Goal: Transaction & Acquisition: Purchase product/service

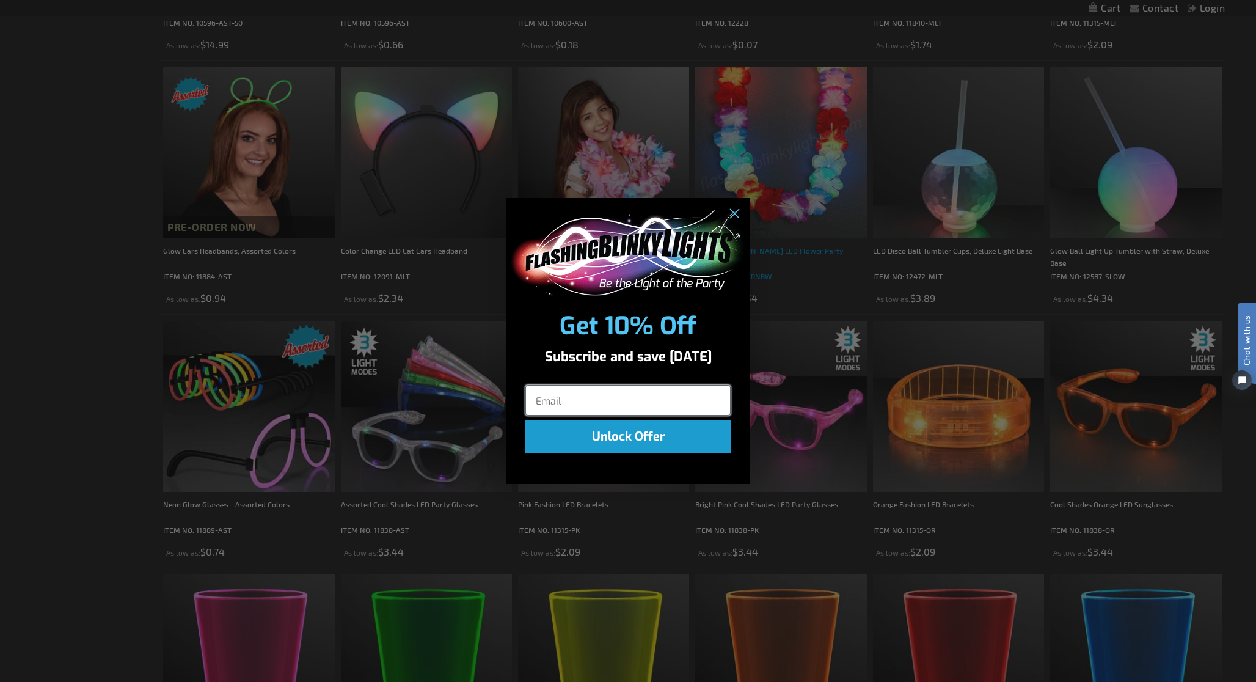
scroll to position [842, 0]
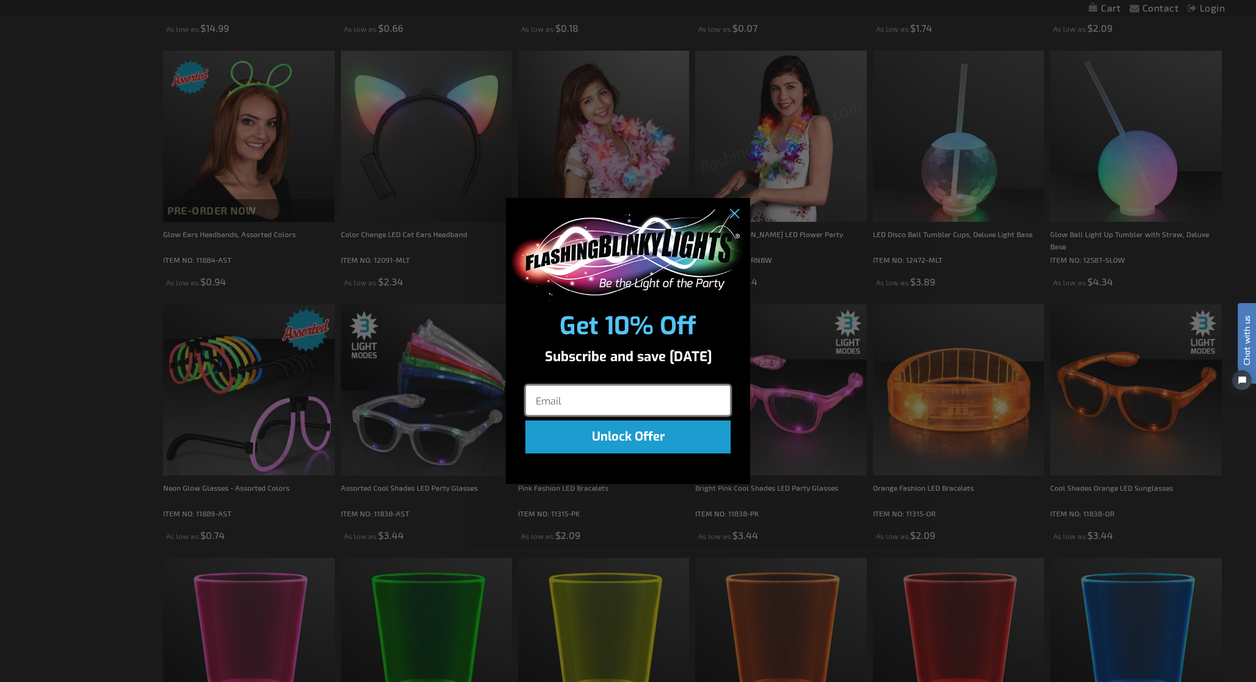
type input "[EMAIL_ADDRESS][DOMAIN_NAME]"
click at [639, 433] on button "Unlock Offer" at bounding box center [628, 436] width 205 height 33
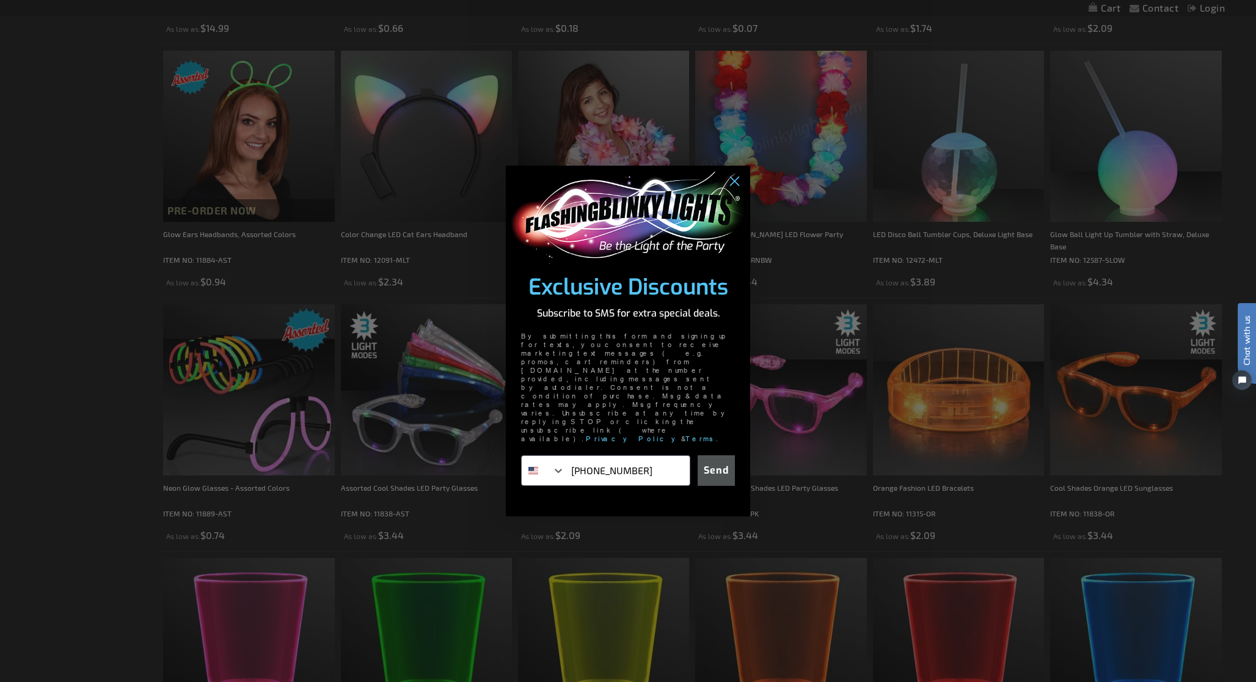
type input "[PHONE_NUMBER]"
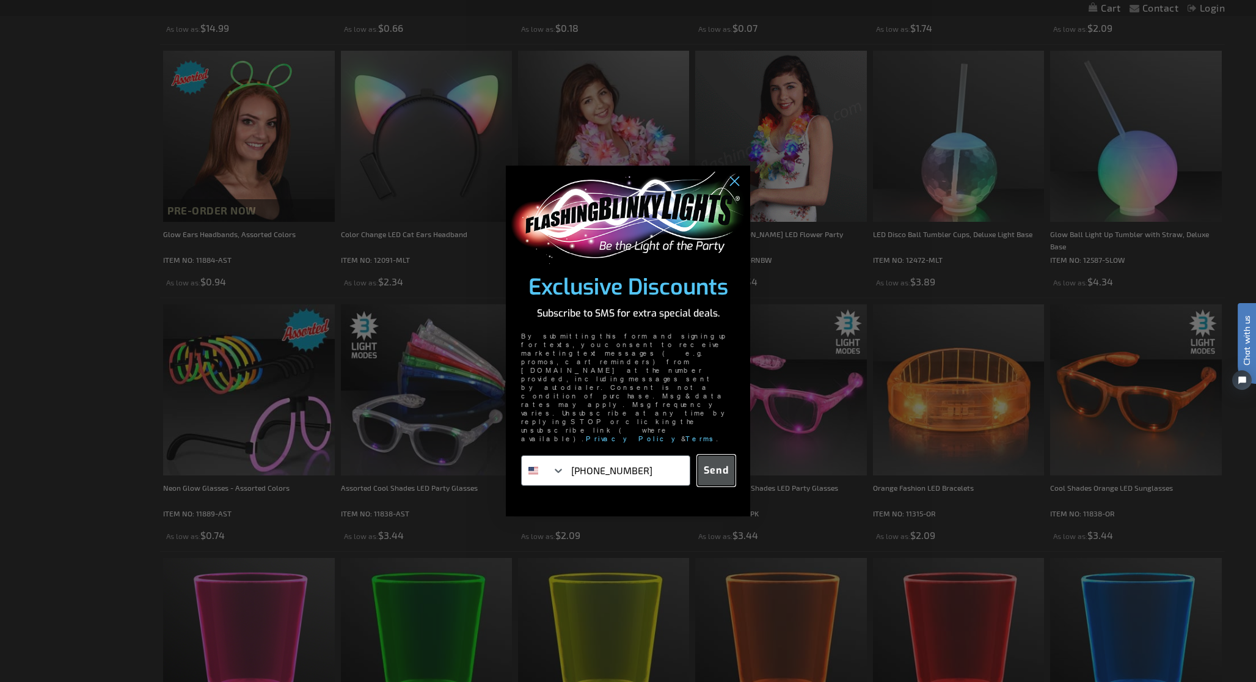
click at [722, 455] on button "Send" at bounding box center [716, 470] width 37 height 31
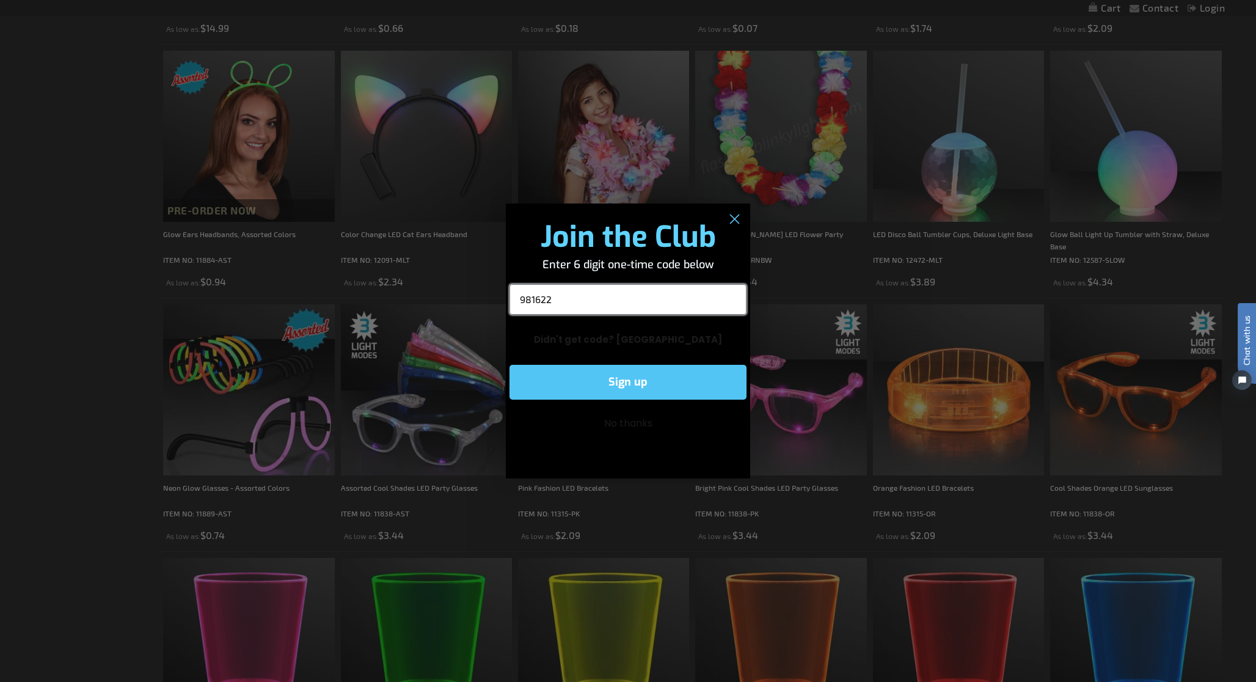
type input "981622"
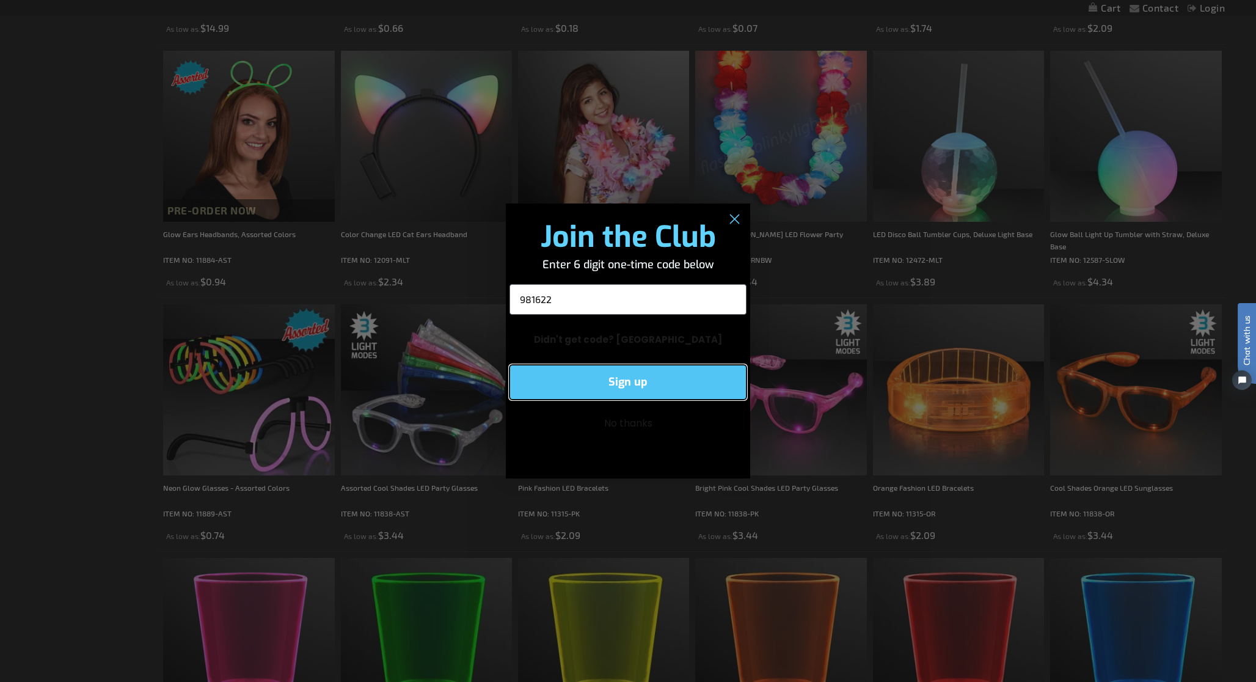
click at [644, 376] on button "Sign up" at bounding box center [628, 382] width 237 height 35
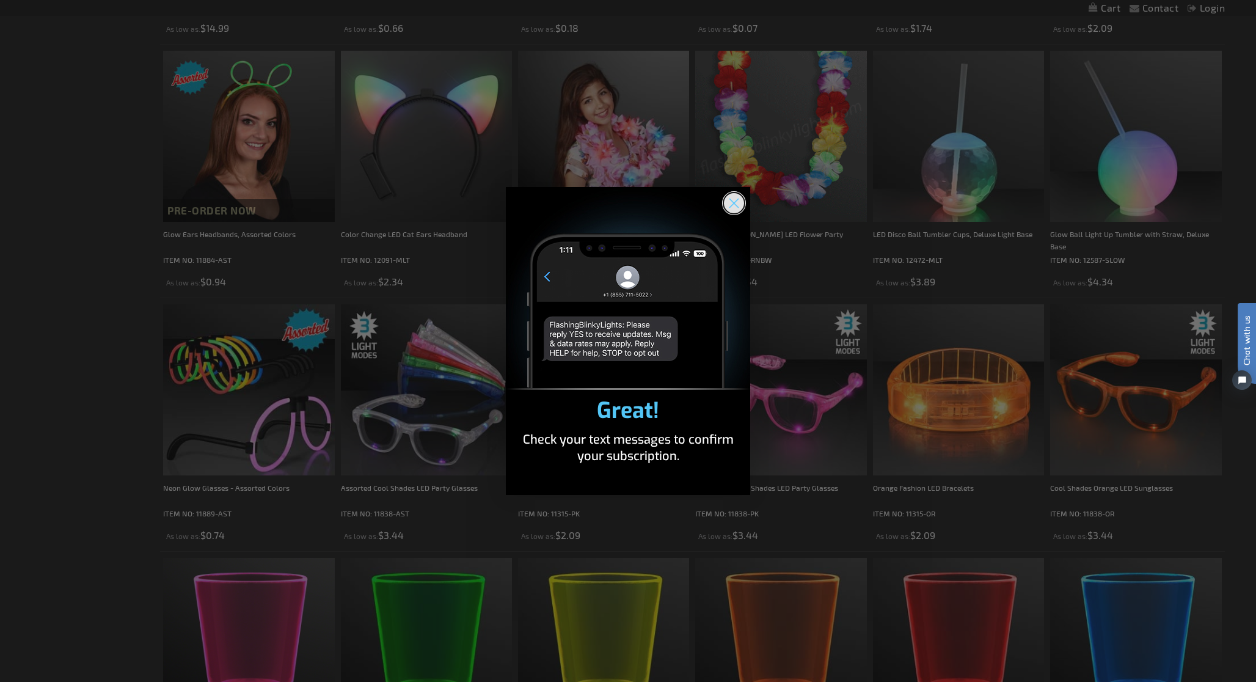
click at [732, 200] on icon "Close dialog" at bounding box center [734, 203] width 9 height 9
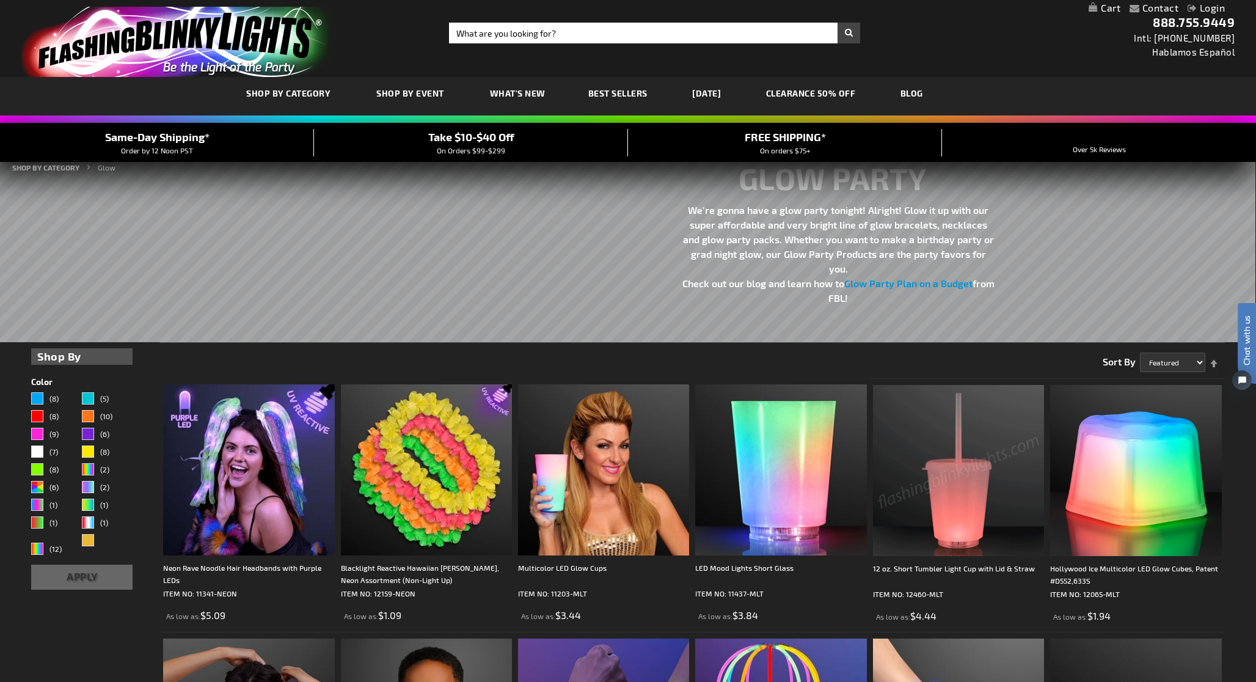
scroll to position [0, 0]
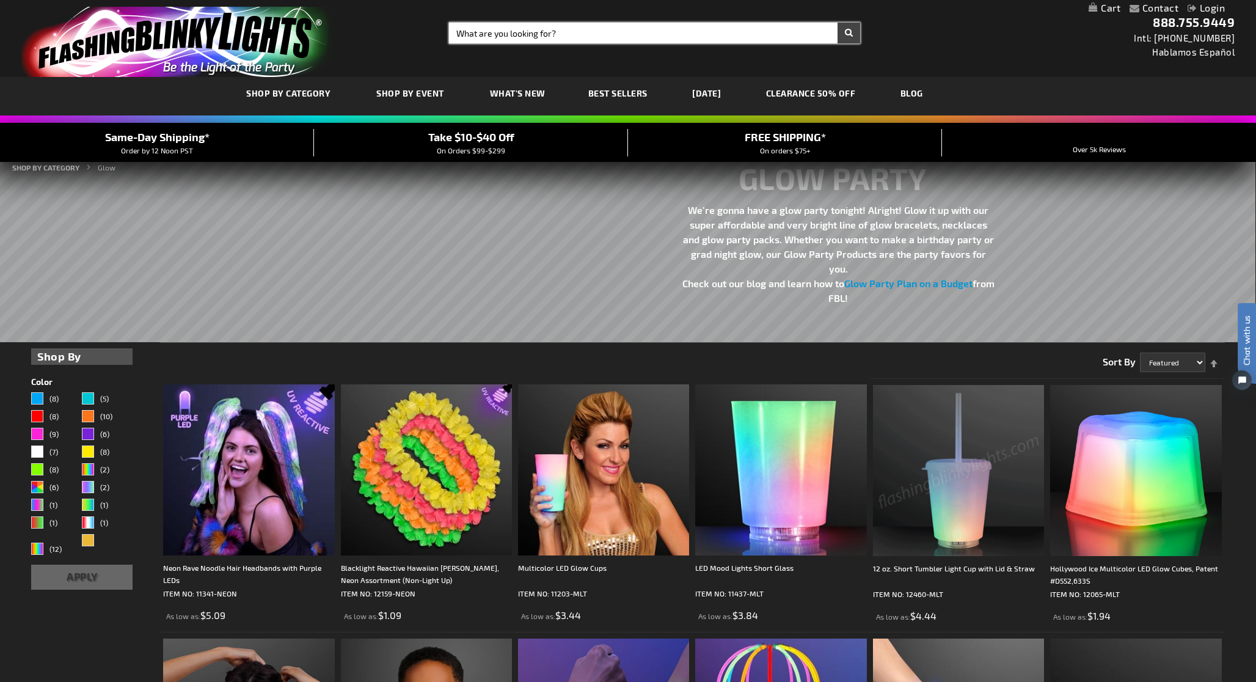
click at [480, 35] on input "Search" at bounding box center [654, 33] width 411 height 21
type input "GLOW PARTY"
click at [849, 33] on button "Search" at bounding box center [849, 33] width 23 height 21
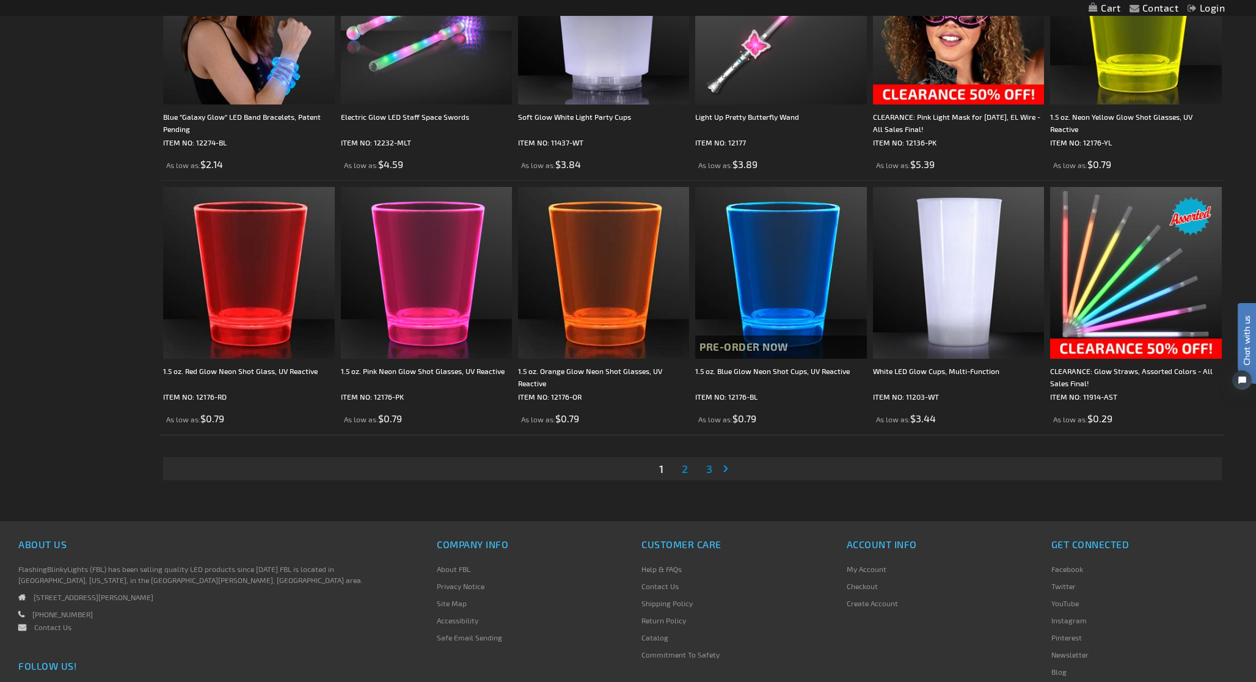
scroll to position [2366, 0]
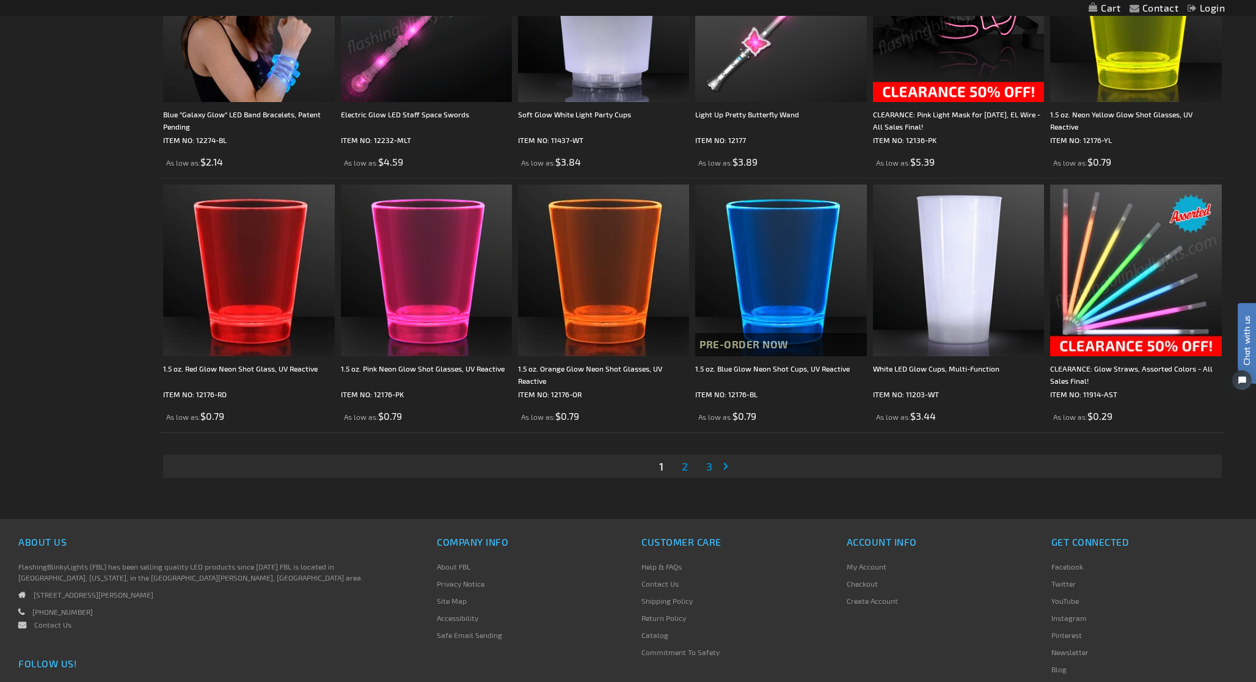
click at [1131, 247] on div "CLEARANCE: Glow Straws, Assorted Colors - All Sales Final! ITEM NO: 11914-AST A…" at bounding box center [1136, 304] width 171 height 238
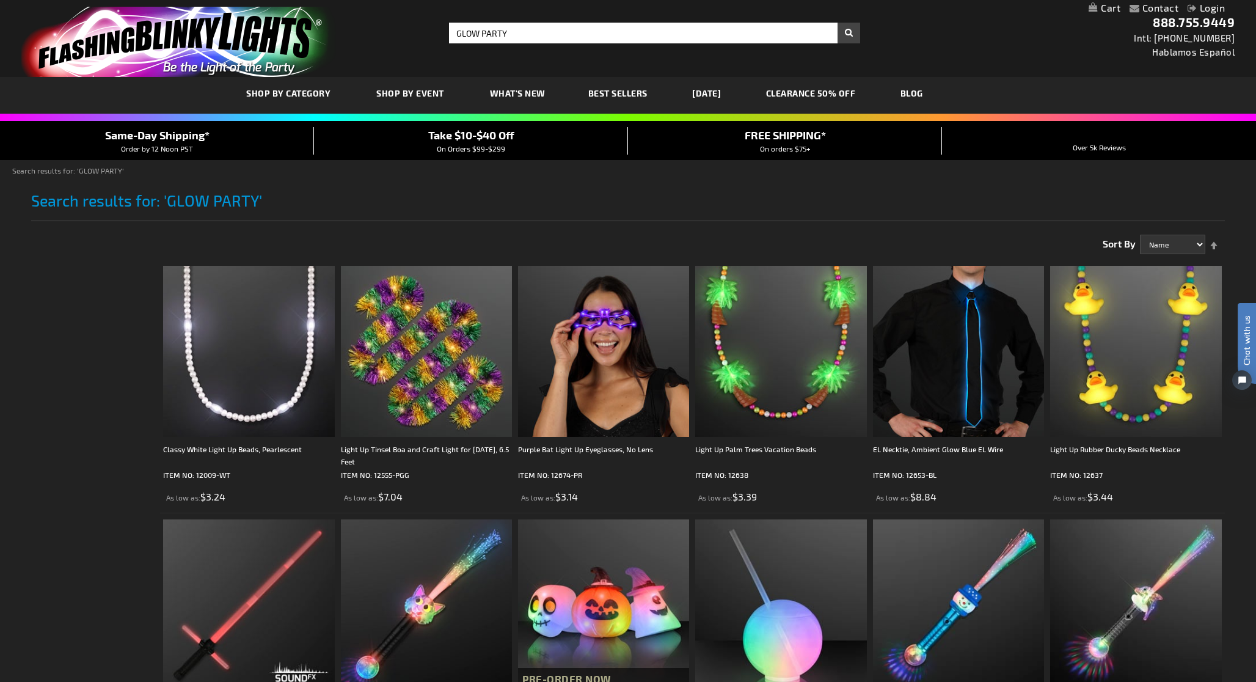
scroll to position [0, 0]
